Goal: Communication & Community: Share content

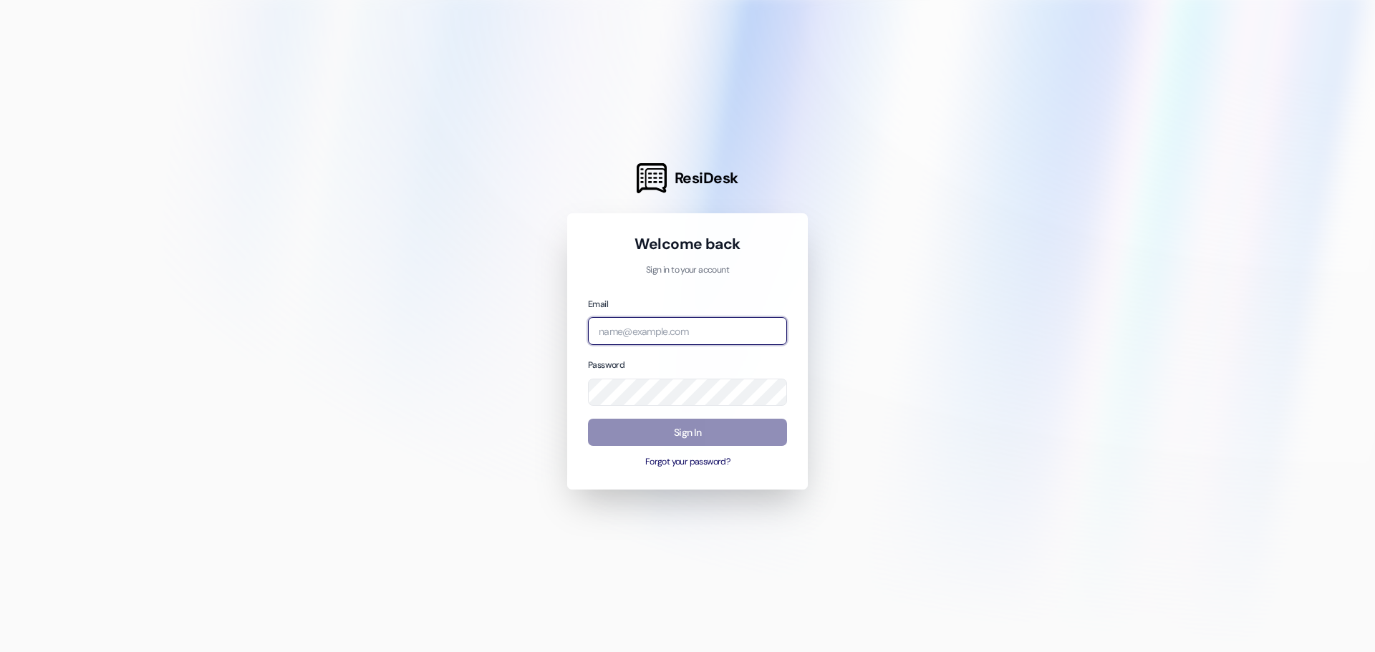
type input "[PERSON_NAME][EMAIL_ADDRESS][DOMAIN_NAME]"
click at [675, 443] on button "Sign In" at bounding box center [687, 433] width 199 height 28
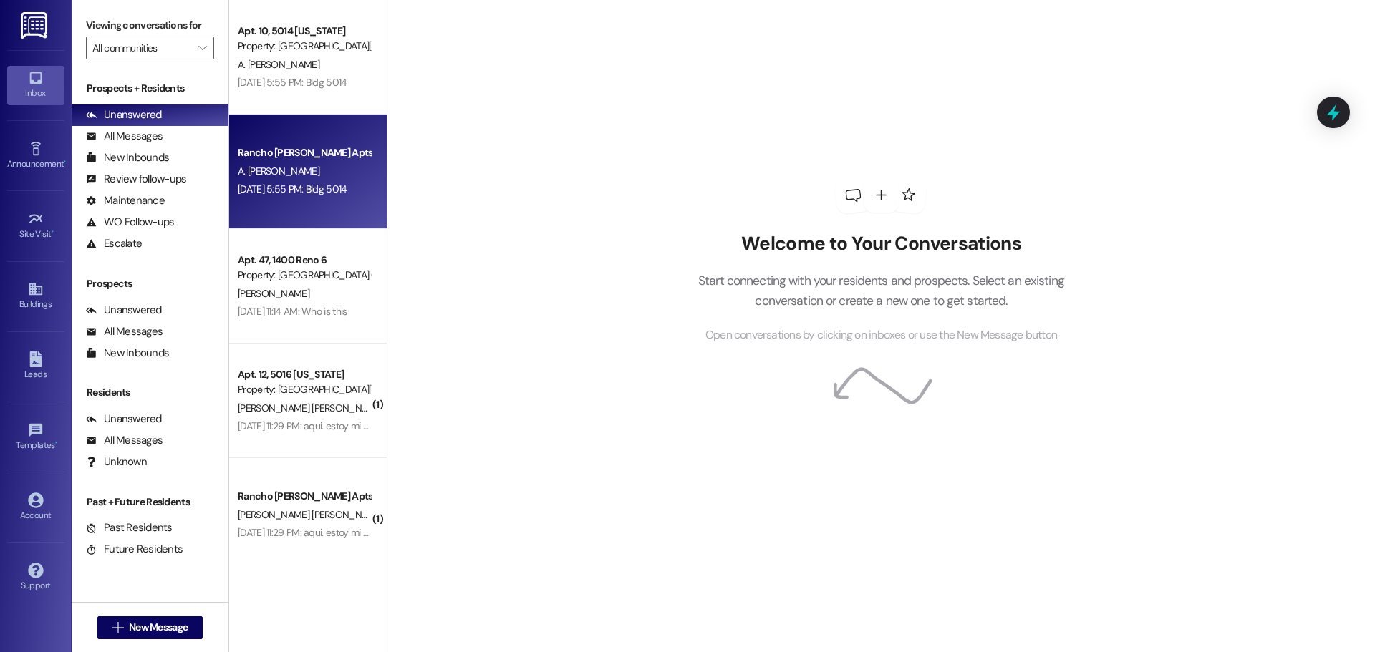
click at [276, 160] on div "Rancho [PERSON_NAME] Apts (4000) Prospect" at bounding box center [304, 152] width 132 height 15
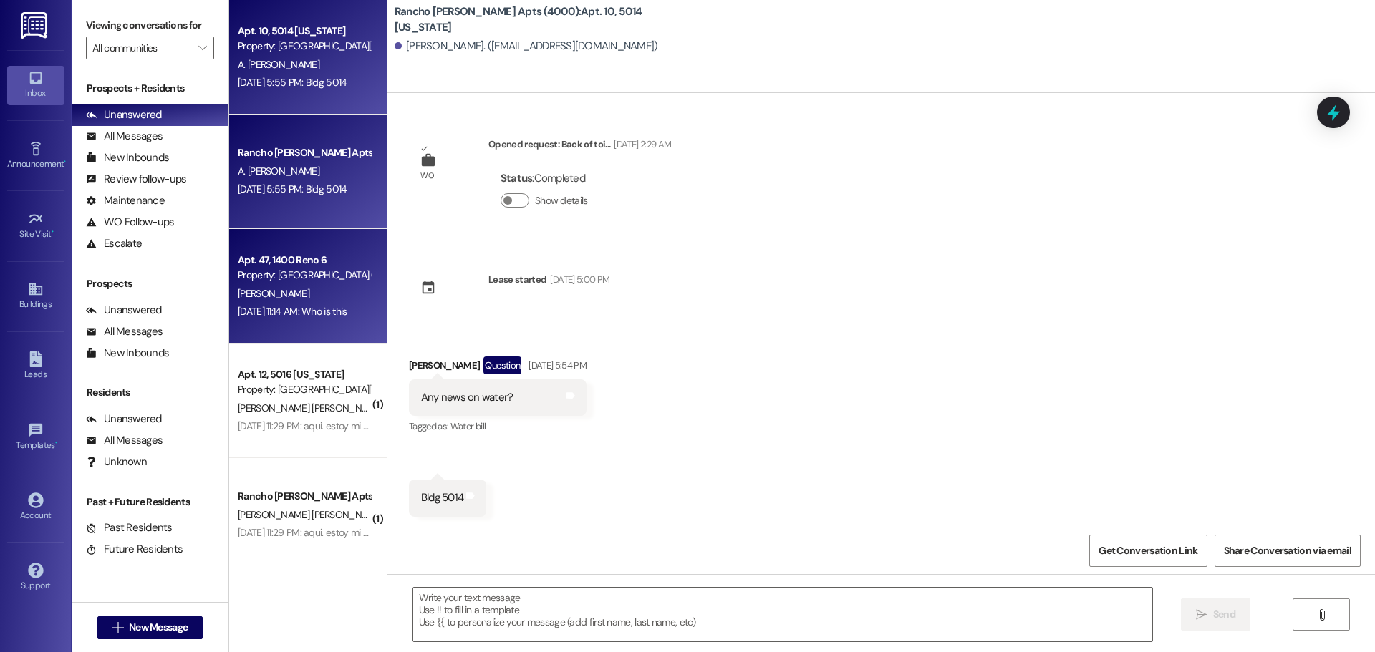
click at [274, 262] on div "Apt. 47, 1400 Reno 6" at bounding box center [304, 260] width 132 height 15
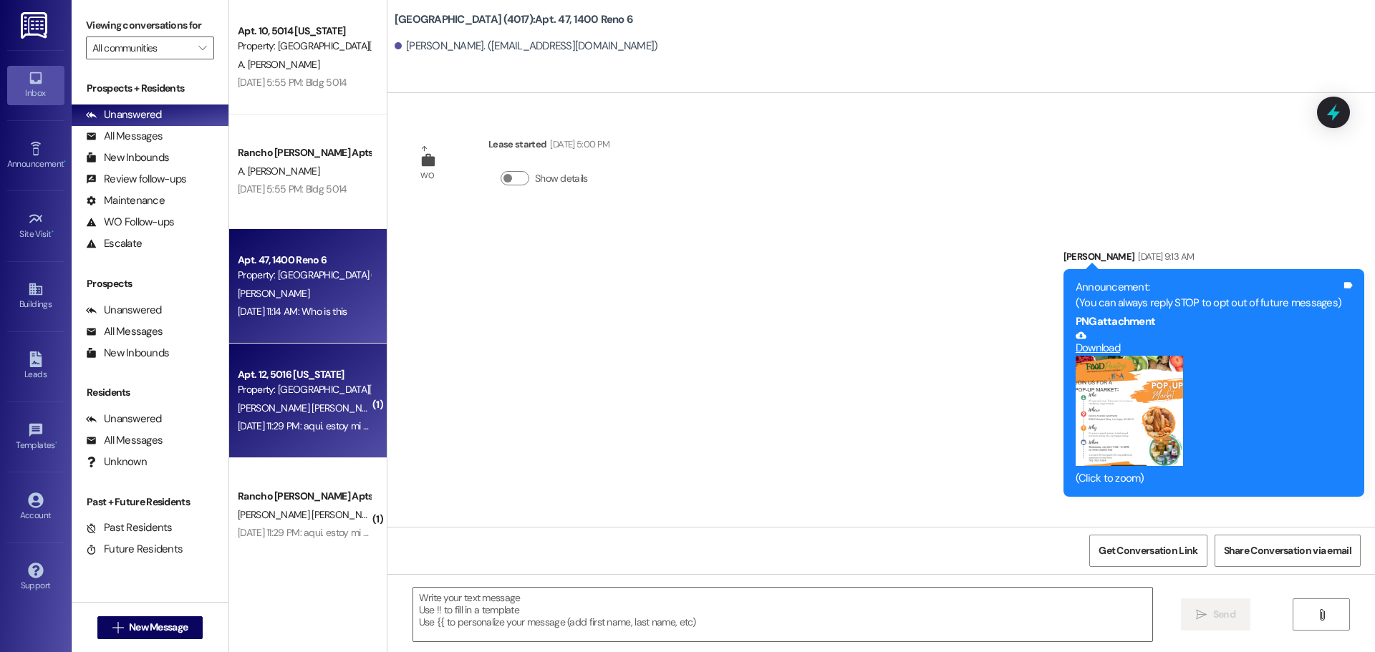
click at [271, 383] on div "Property: [GEOGRAPHIC_DATA][PERSON_NAME] (4000)" at bounding box center [304, 389] width 132 height 15
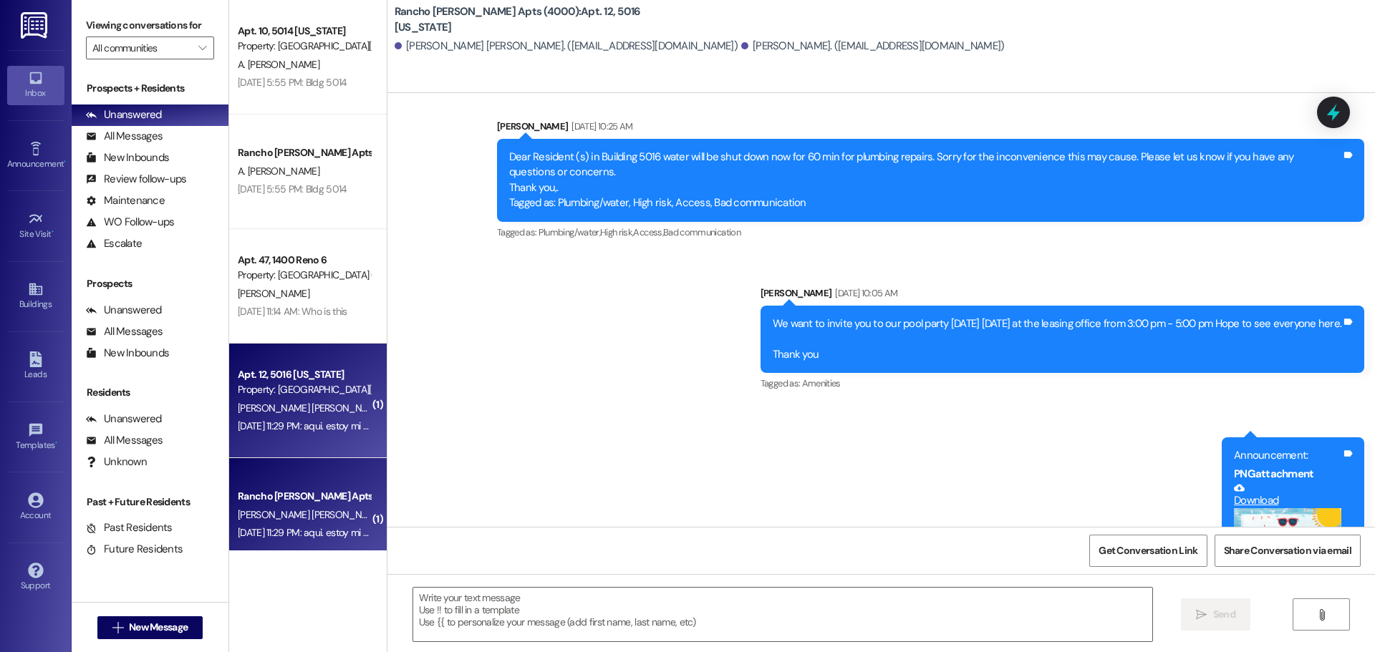
scroll to position [7714, 0]
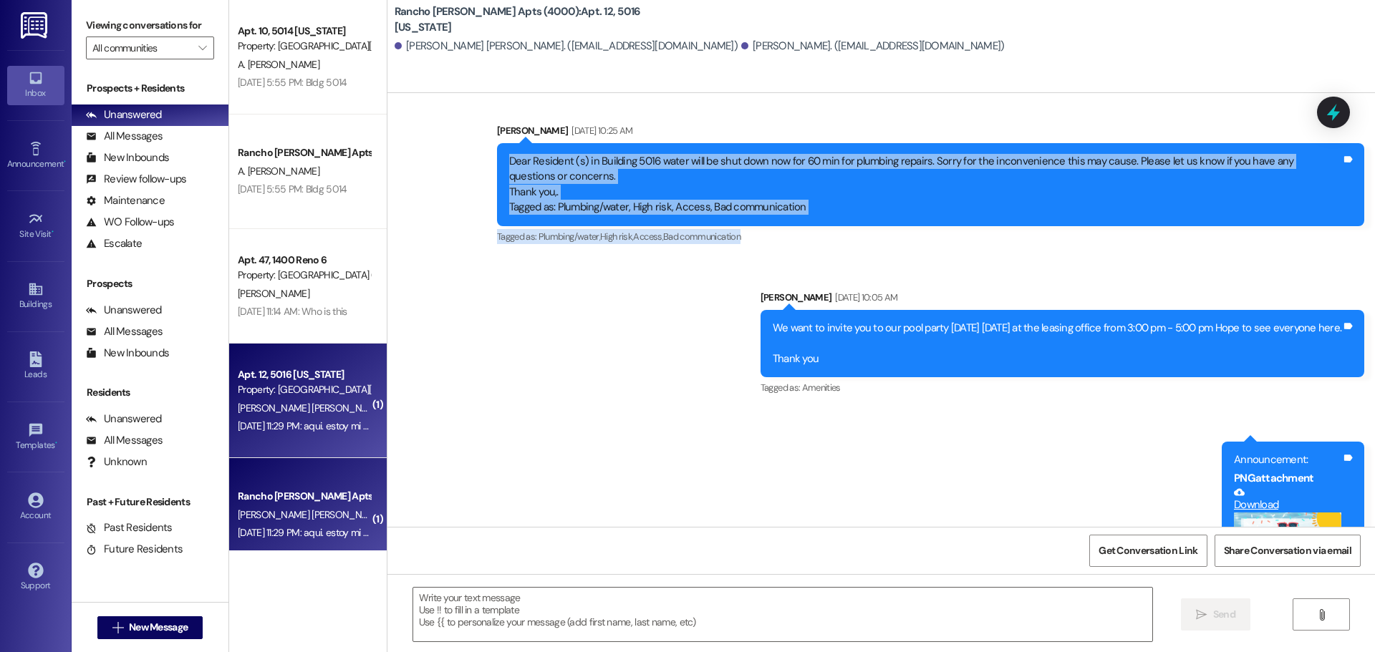
drag, startPoint x: 509, startPoint y: 130, endPoint x: 1154, endPoint y: 197, distance: 648.6
click at [1154, 197] on div "[PERSON_NAME] [DATE] 10:25 AM Dear Resident (s) in Building 5016 water will be …" at bounding box center [930, 185] width 867 height 124
copy div "Dear Resident (s) in Building 5016 water will be shut down now for 60 min for p…"
click at [30, 300] on div "Buildings" at bounding box center [36, 304] width 72 height 14
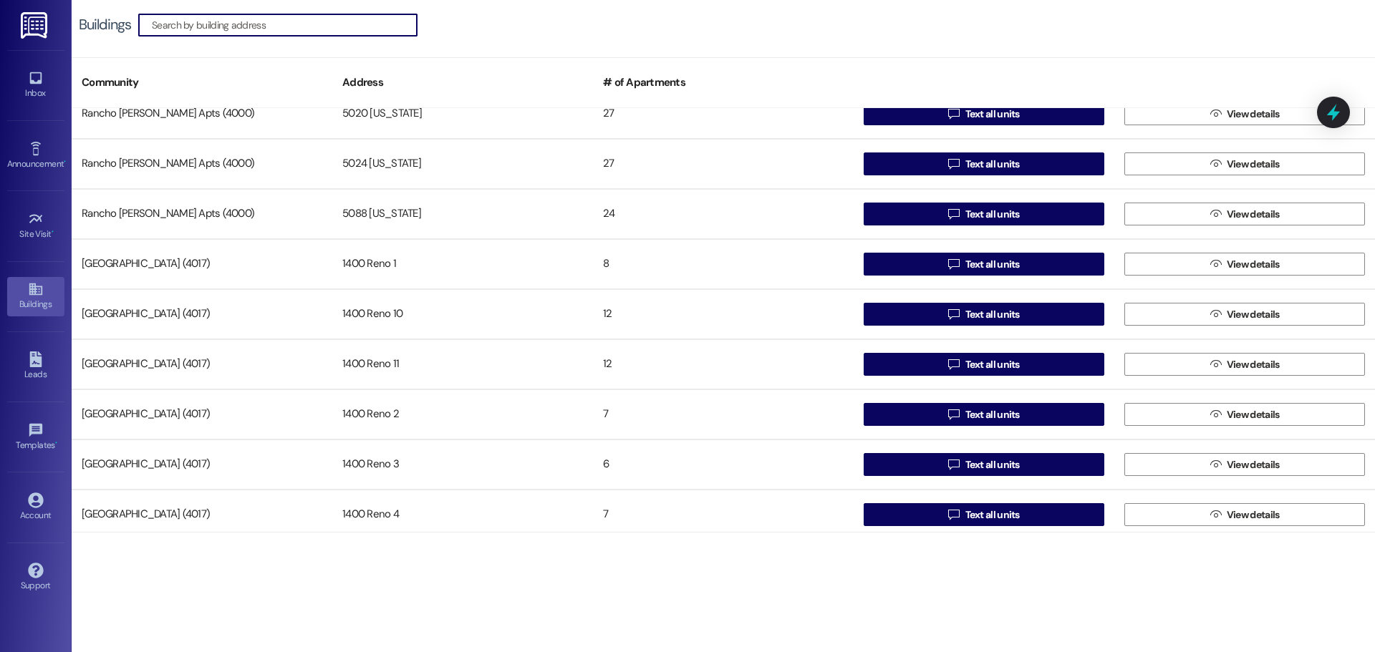
scroll to position [421, 0]
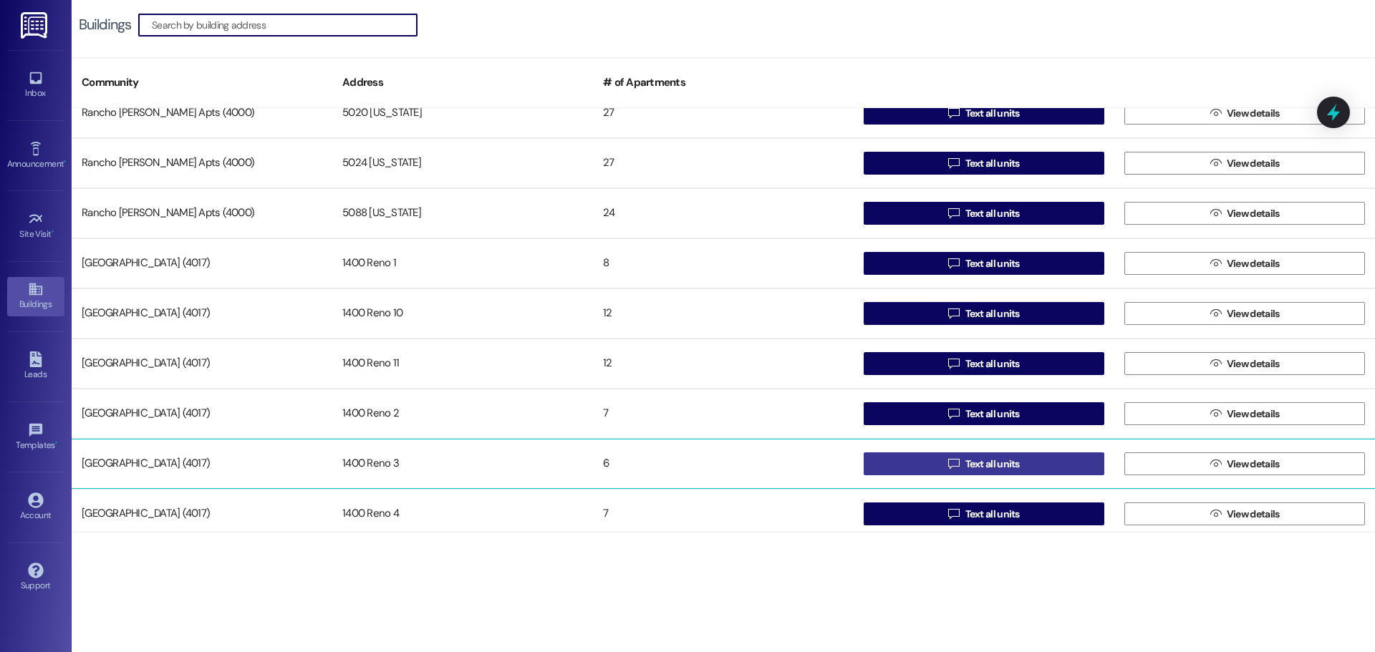
click at [917, 464] on button " Text all units" at bounding box center [984, 464] width 241 height 23
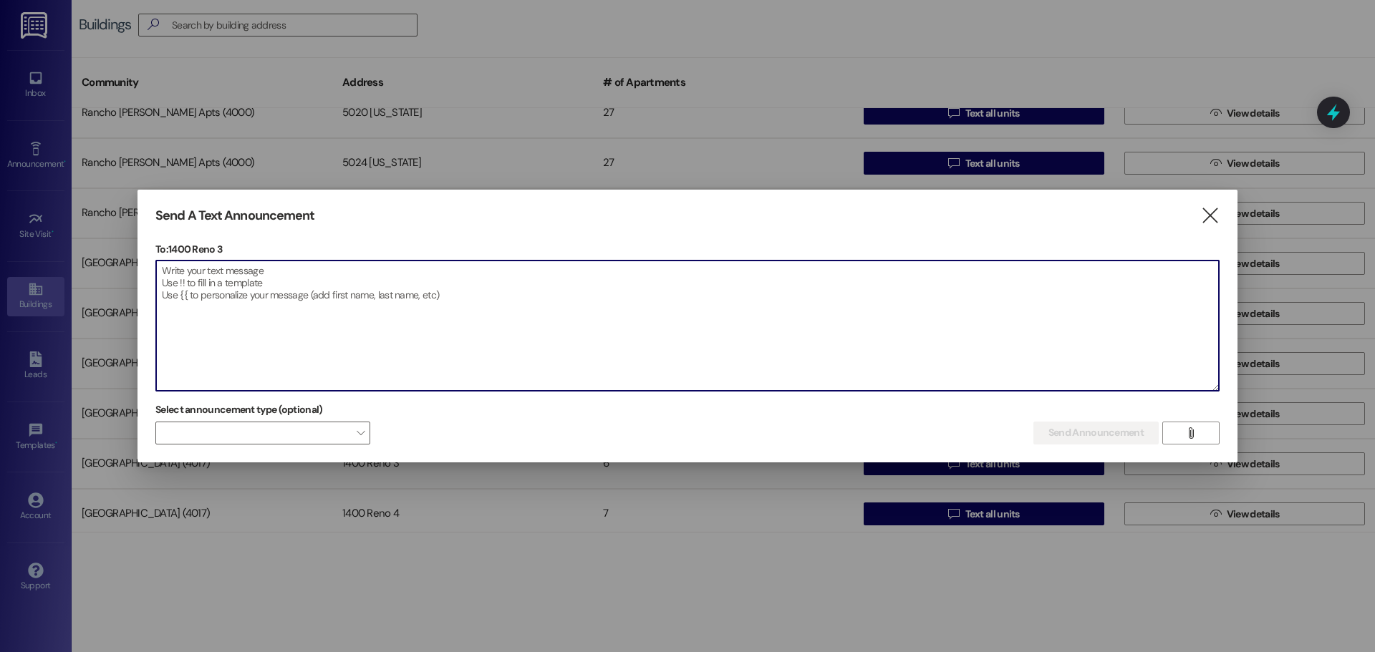
paste textarea "Dear Resident (s) in Building 5016 water will be shut down now for 60 min for p…"
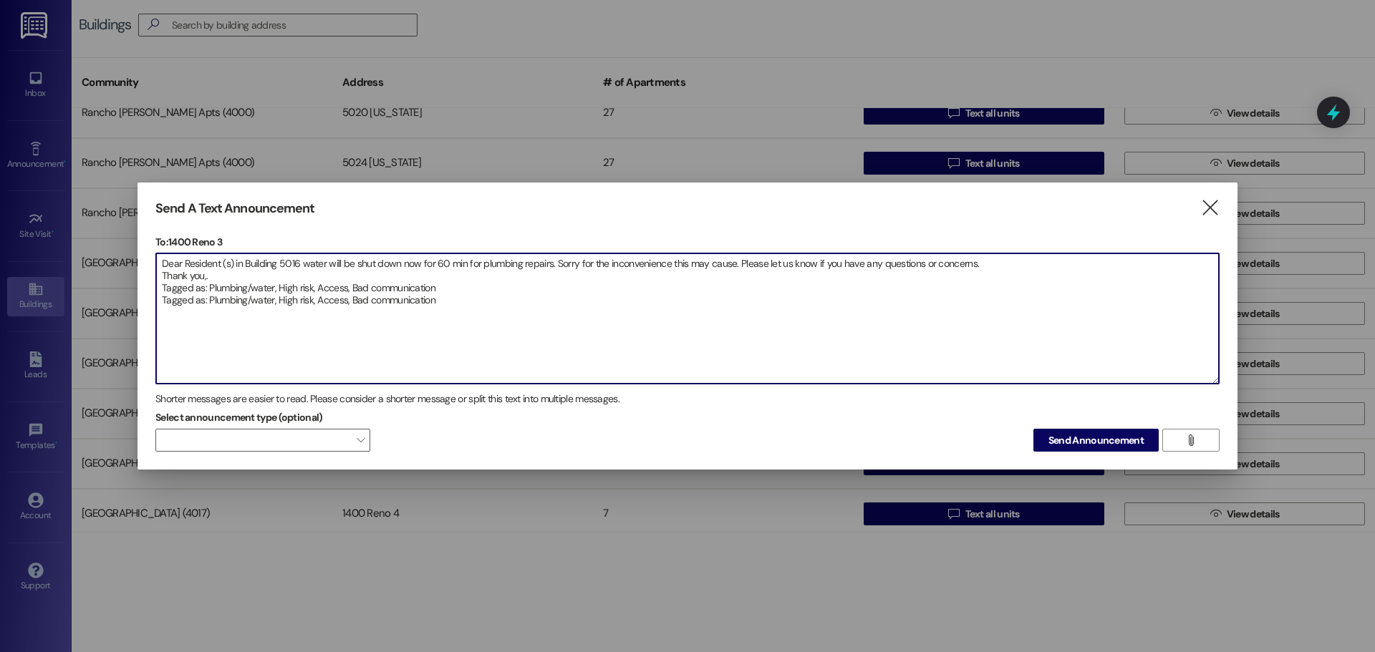
drag, startPoint x: 298, startPoint y: 260, endPoint x: 278, endPoint y: 264, distance: 20.5
click at [278, 264] on textarea "Dear Resident (s) in Building 5016 water will be shut down now for 60 min for p…" at bounding box center [687, 318] width 1063 height 130
type textarea "Dear Resident (s) in [GEOGRAPHIC_DATA] , water will be shut down now for 60 min…"
click at [1054, 443] on span "Send Announcement" at bounding box center [1095, 440] width 95 height 15
